Goal: Transaction & Acquisition: Subscribe to service/newsletter

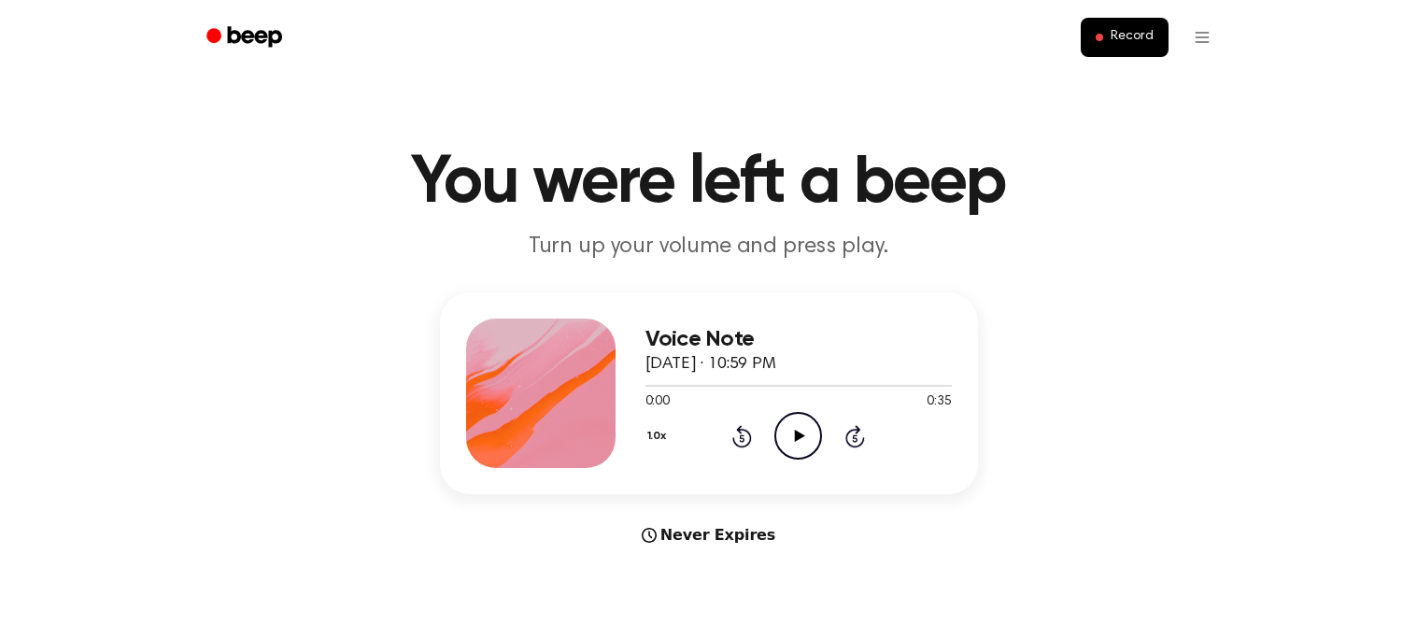
click at [787, 435] on icon "Play Audio" at bounding box center [798, 436] width 48 height 48
click at [787, 435] on icon "Pause Audio" at bounding box center [798, 436] width 48 height 48
click at [797, 438] on icon at bounding box center [800, 436] width 10 height 12
click at [863, 433] on icon "Skip 5 seconds" at bounding box center [854, 436] width 21 height 24
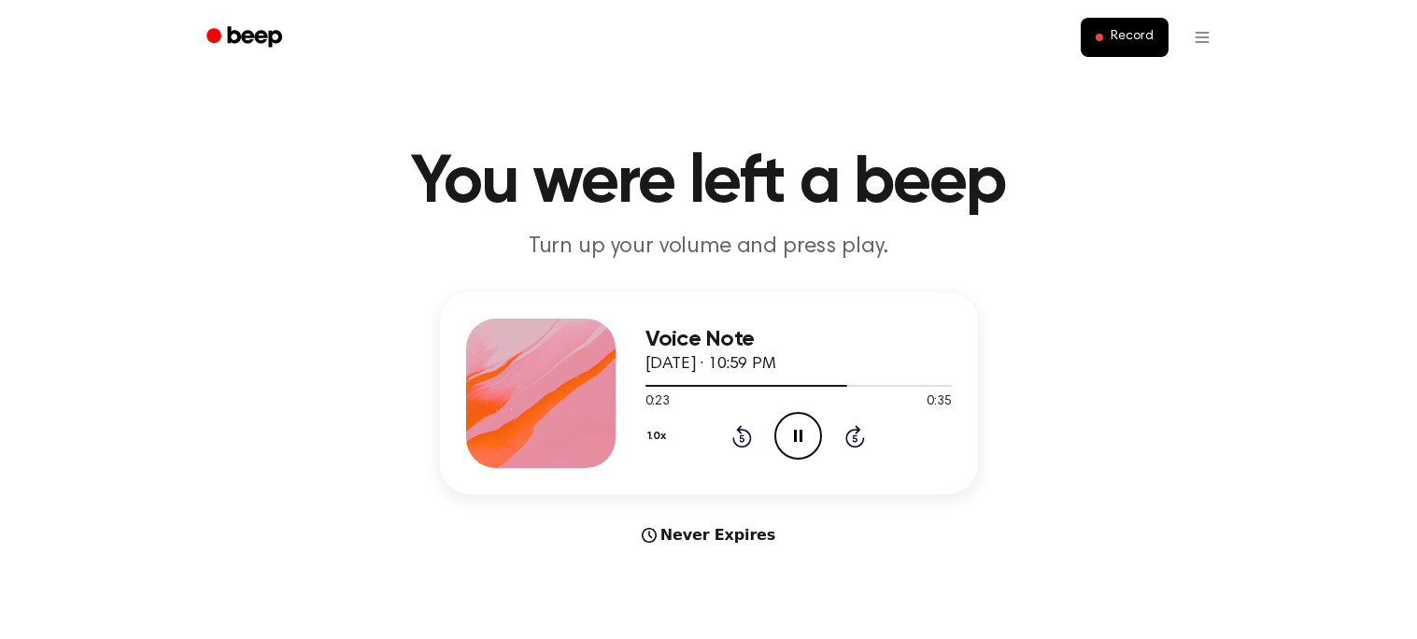
click at [863, 433] on icon "Skip 5 seconds" at bounding box center [854, 436] width 21 height 24
click at [749, 434] on icon at bounding box center [742, 436] width 20 height 22
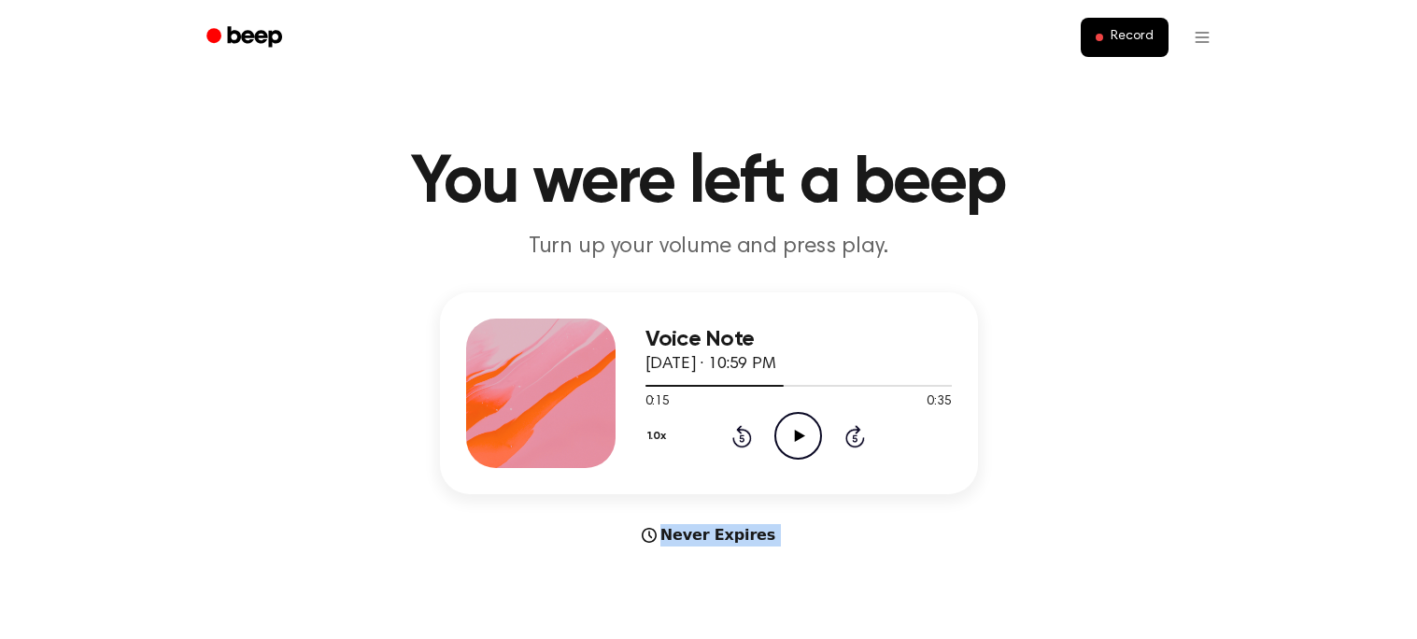
click at [749, 434] on icon at bounding box center [742, 436] width 20 height 22
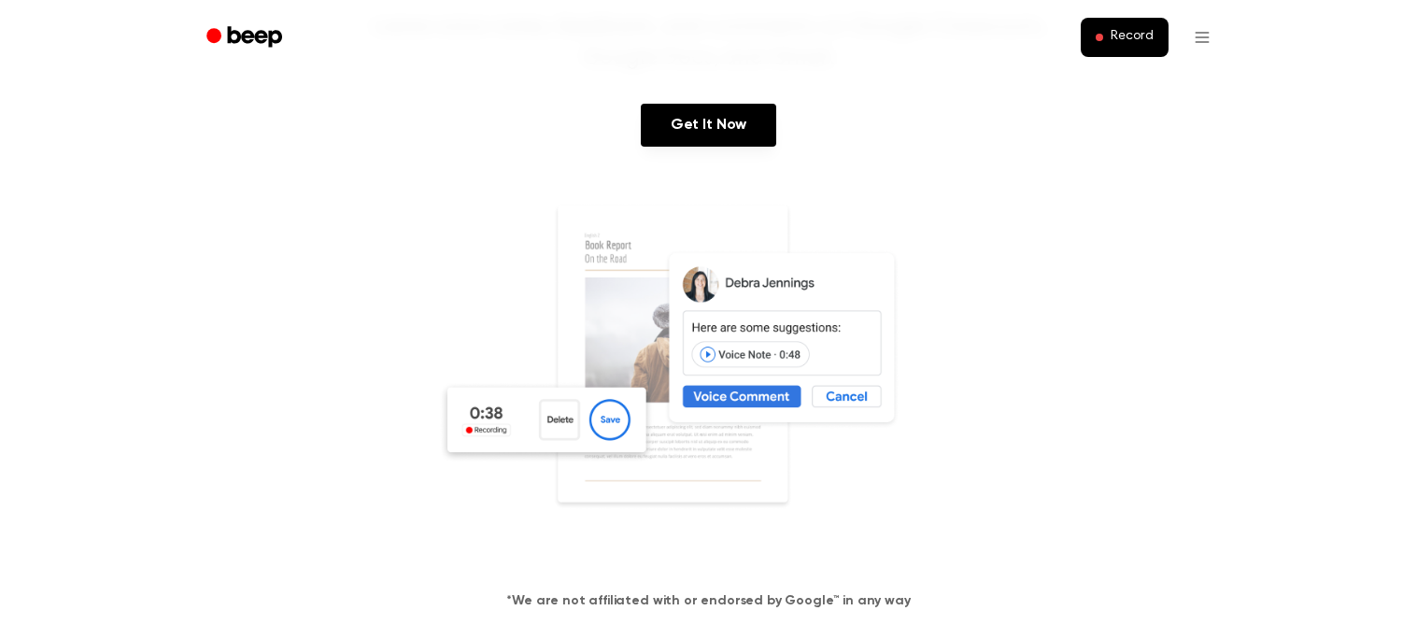
scroll to position [220, 0]
click at [762, 394] on img at bounding box center [709, 381] width 542 height 359
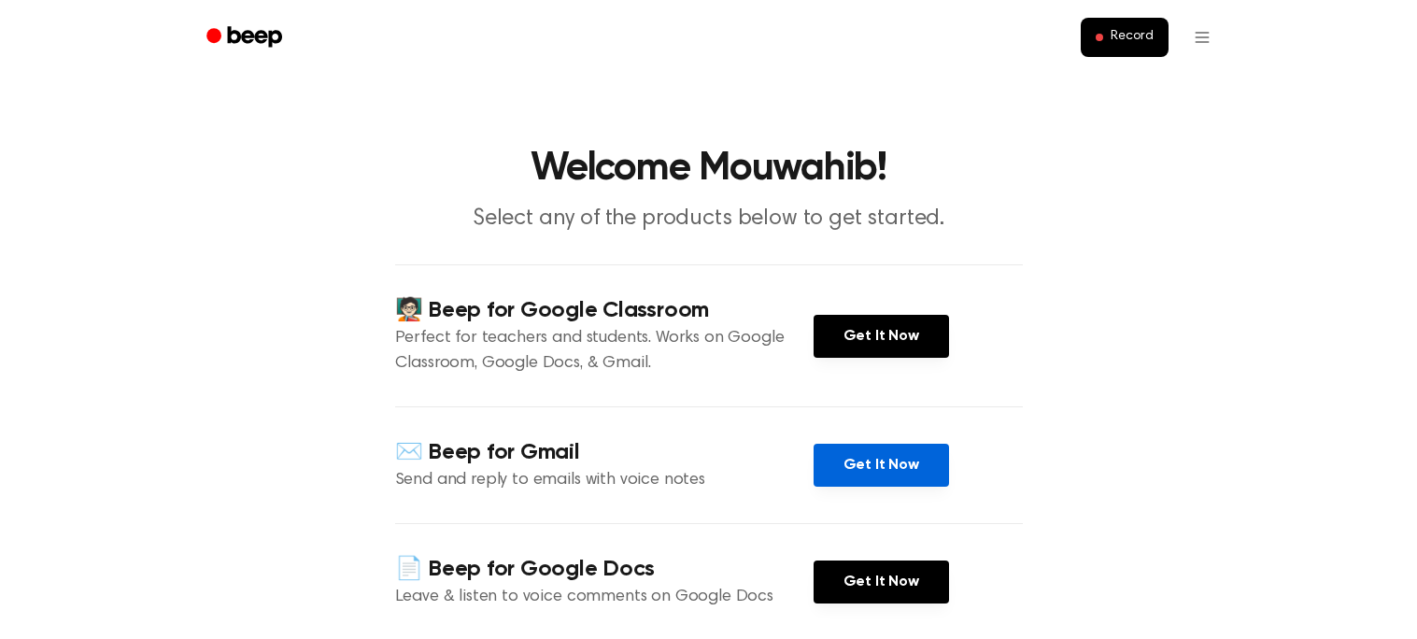
click at [878, 463] on link "Get It Now" at bounding box center [881, 465] width 135 height 43
